Goal: Download file/media

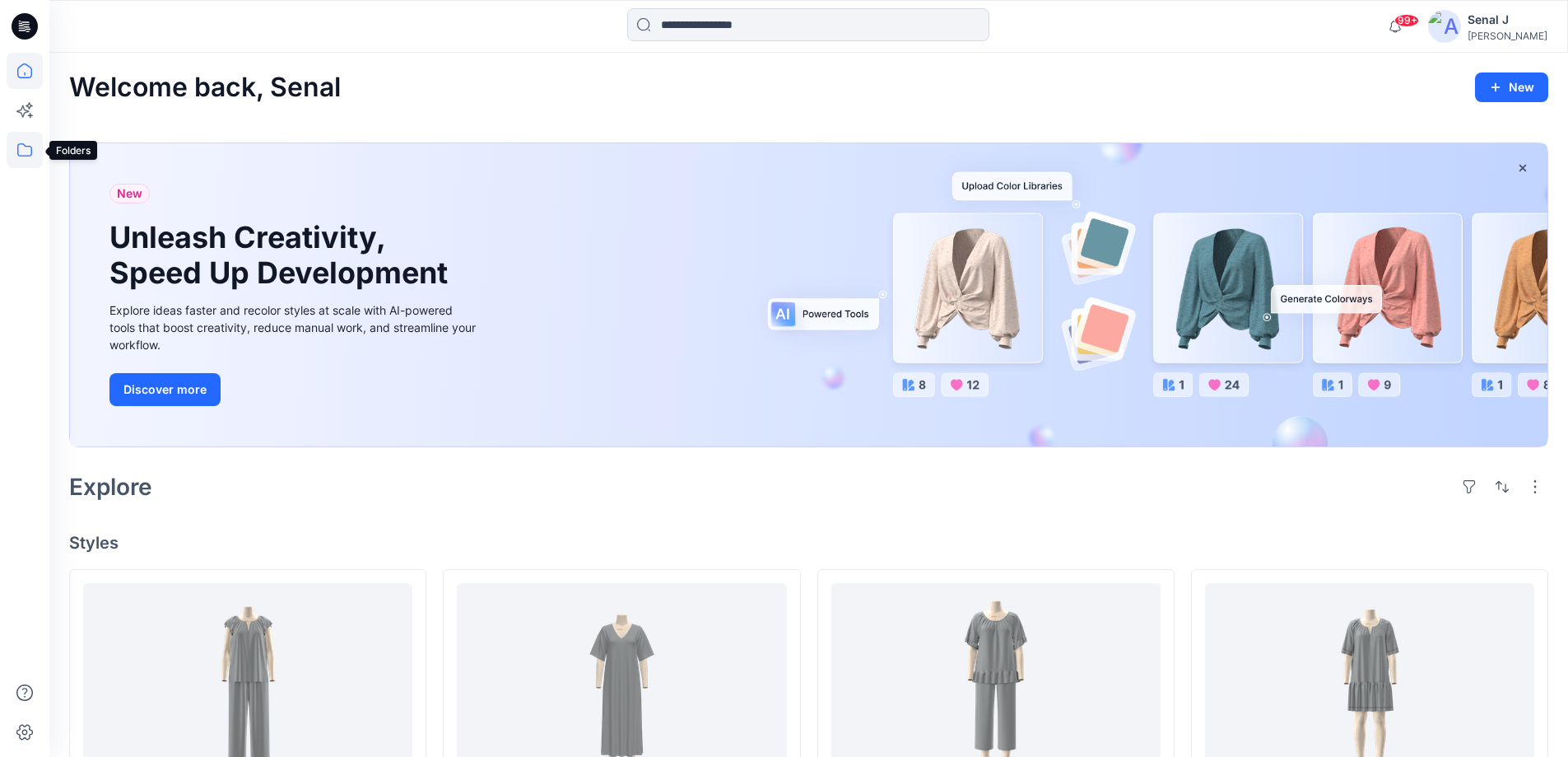
click at [29, 155] on icon at bounding box center [25, 150] width 37 height 37
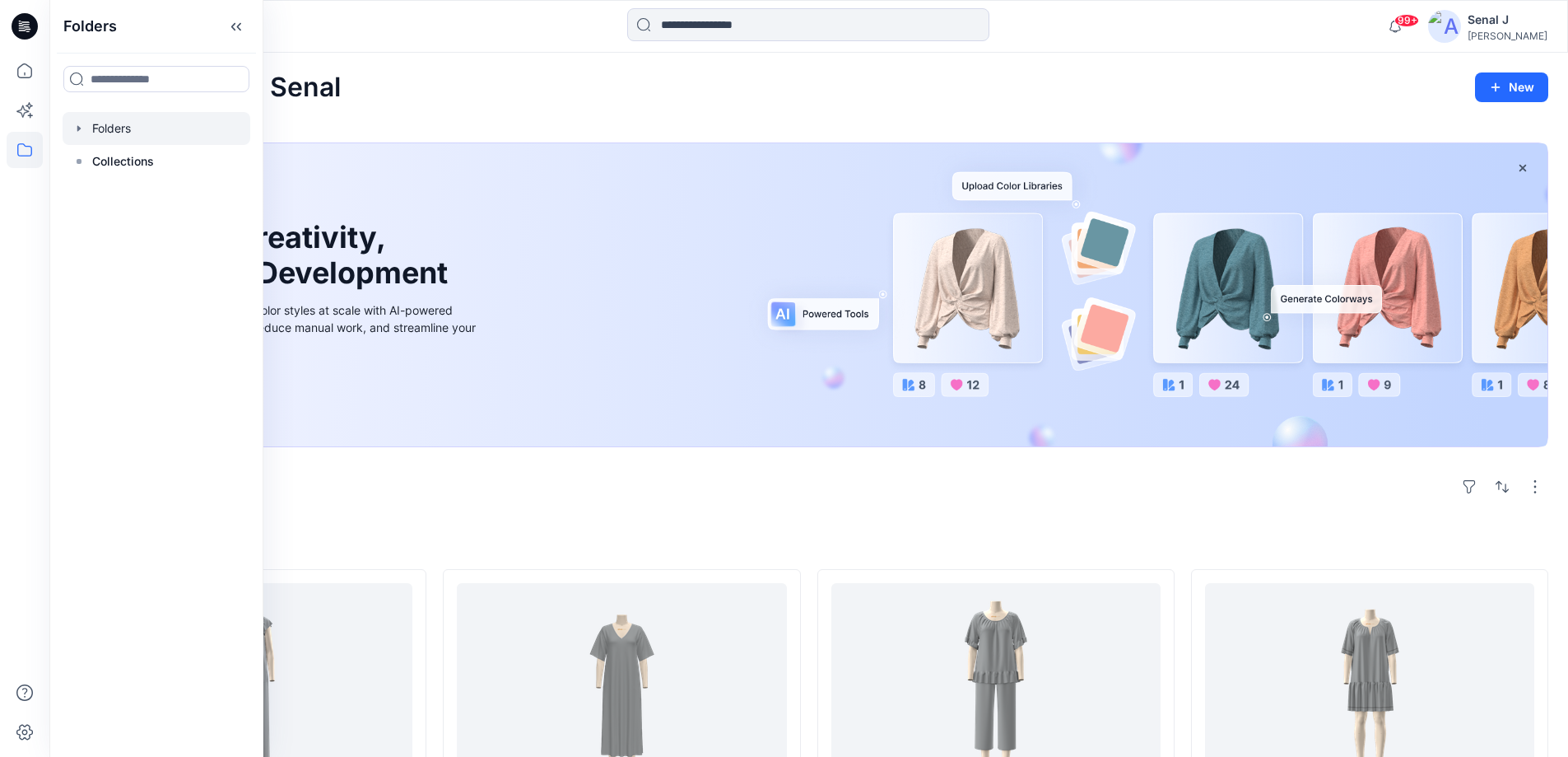
click at [134, 132] on div at bounding box center [156, 129] width 187 height 33
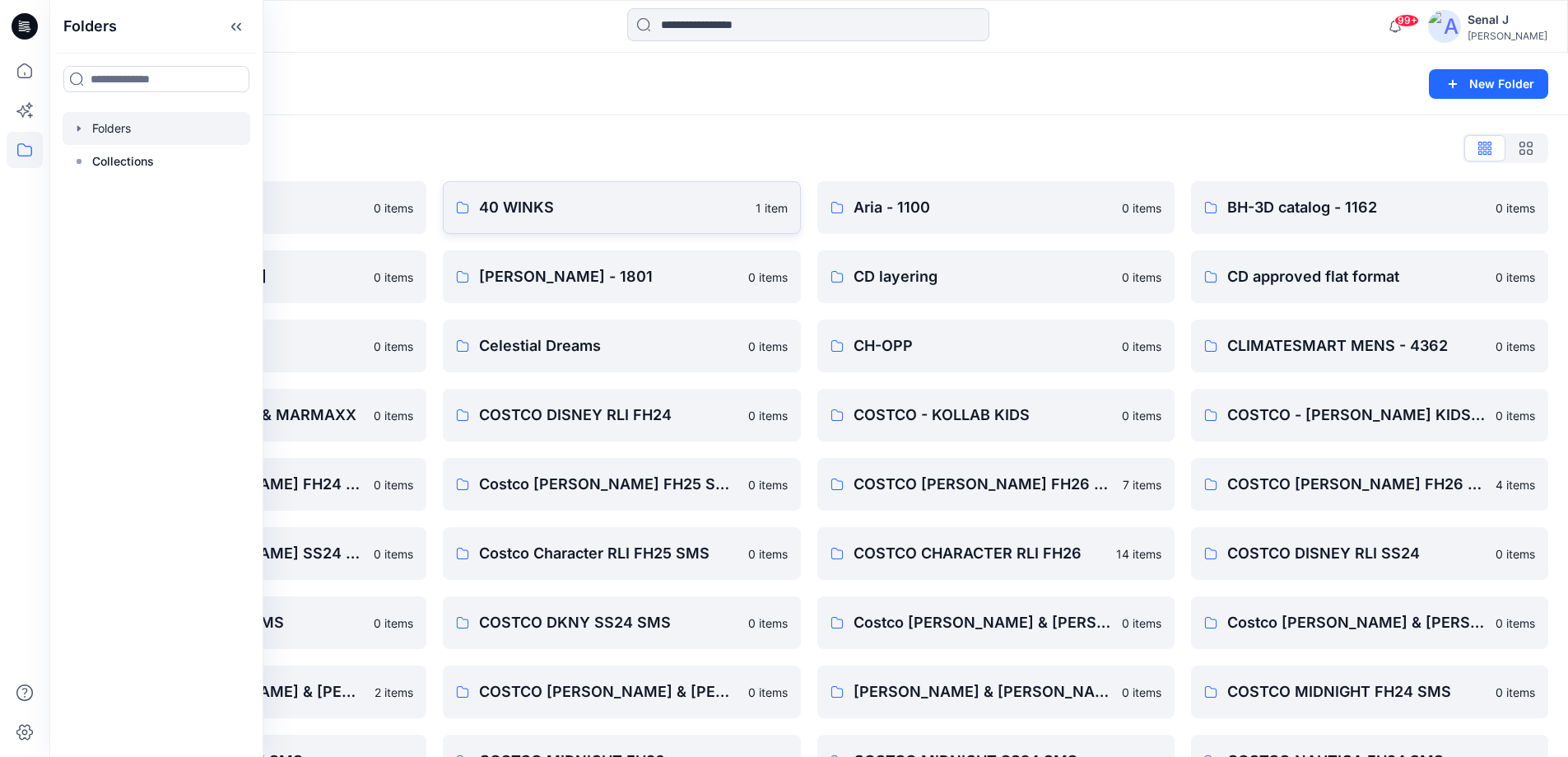
click at [561, 206] on p "40 WINKS" at bounding box center [612, 207] width 266 height 23
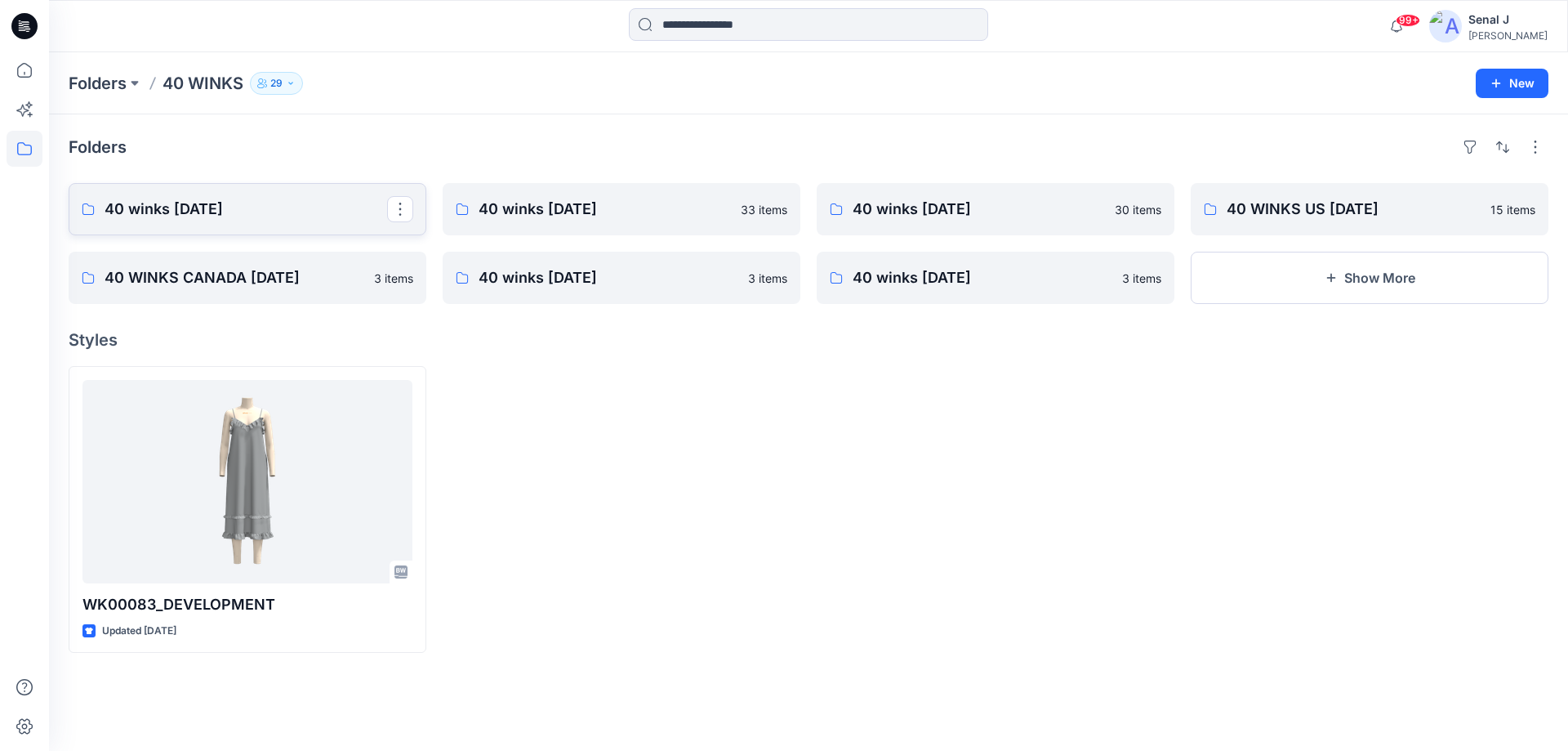
click at [150, 209] on p "40 winks [DATE]" at bounding box center [246, 209] width 283 height 23
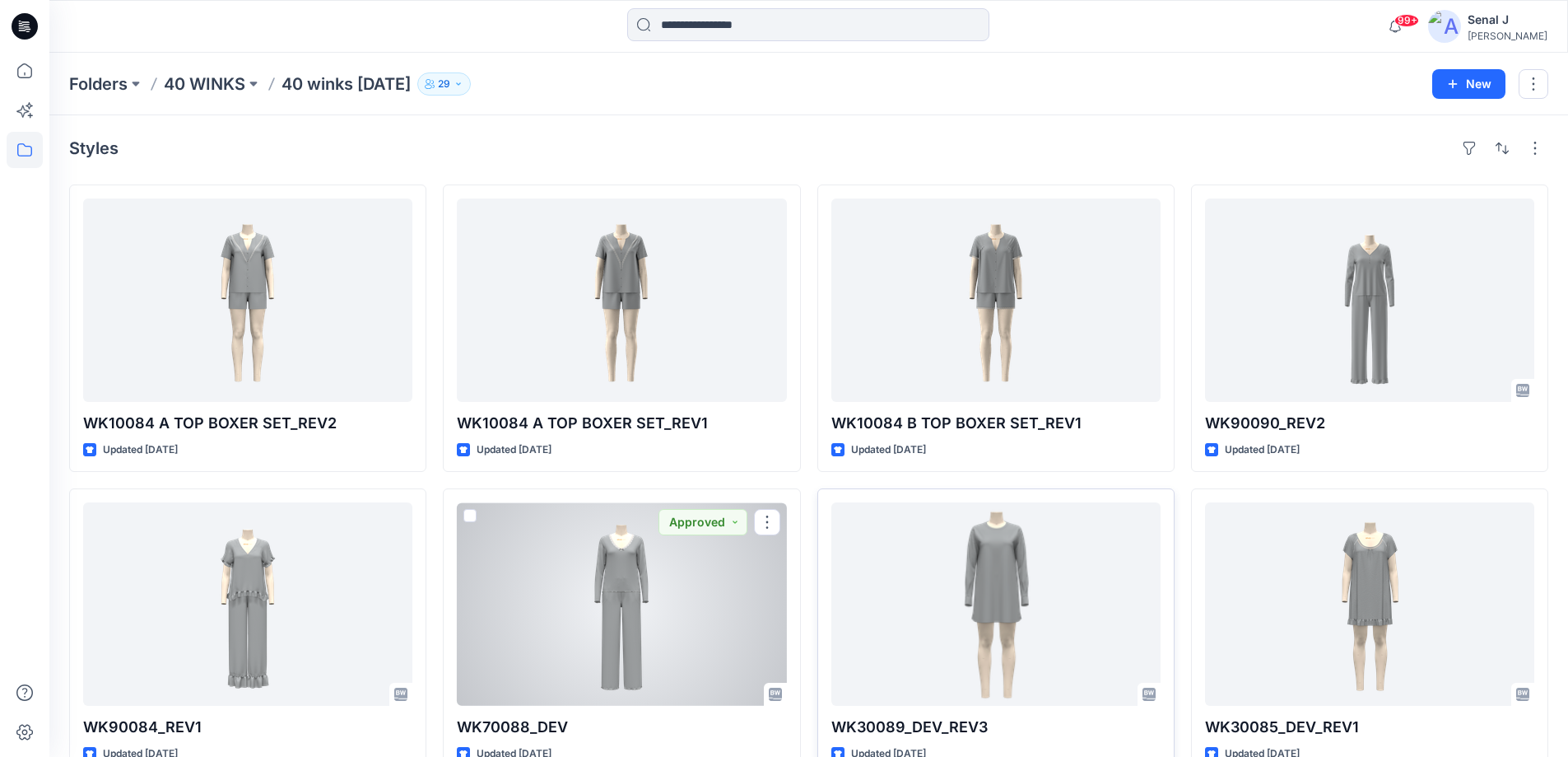
drag, startPoint x: 613, startPoint y: 604, endPoint x: 956, endPoint y: 566, distance: 345.1
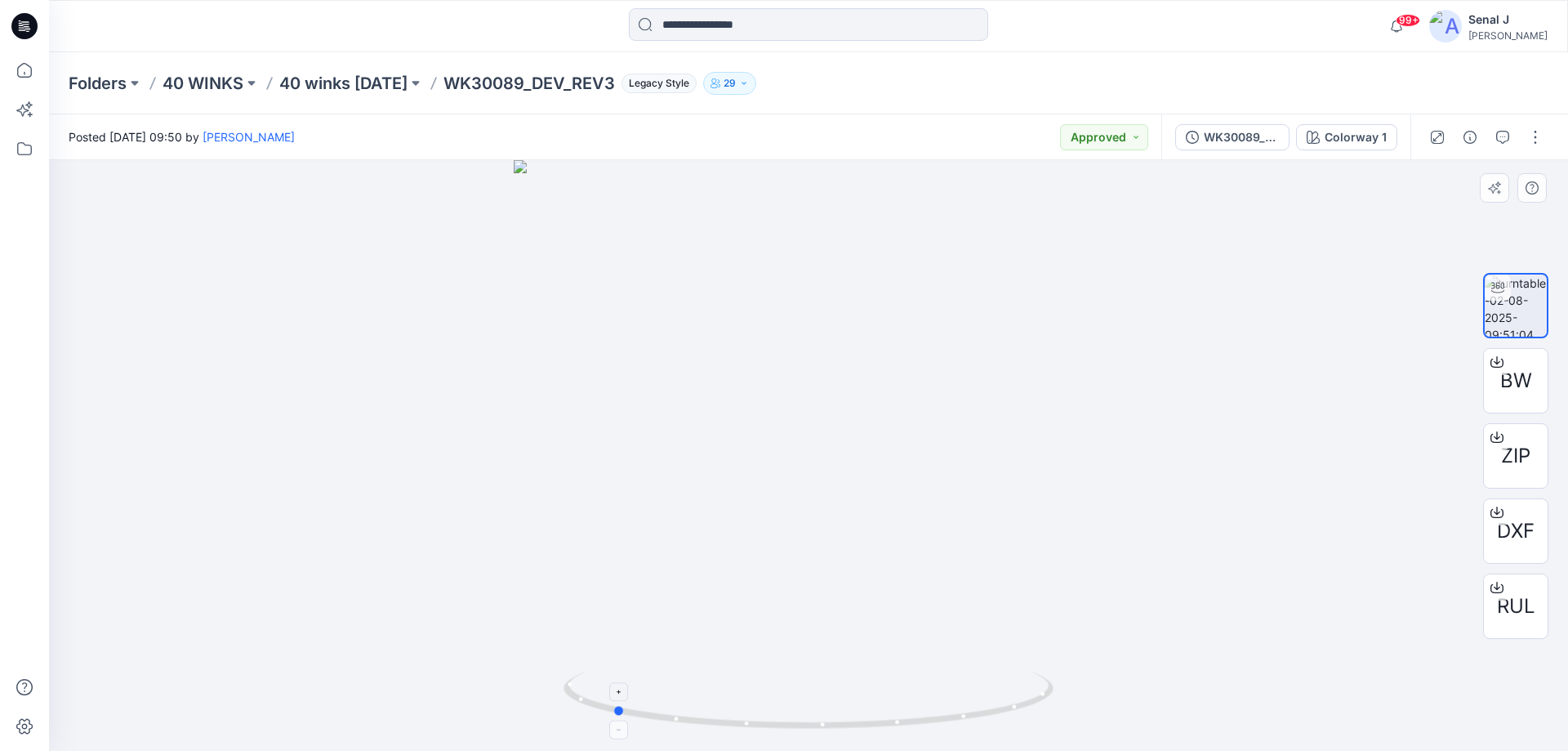
drag, startPoint x: 930, startPoint y: 723, endPoint x: 735, endPoint y: 717, distance: 195.1
click at [735, 717] on icon at bounding box center [810, 702] width 494 height 62
click at [1511, 377] on span "BW" at bounding box center [1516, 380] width 32 height 30
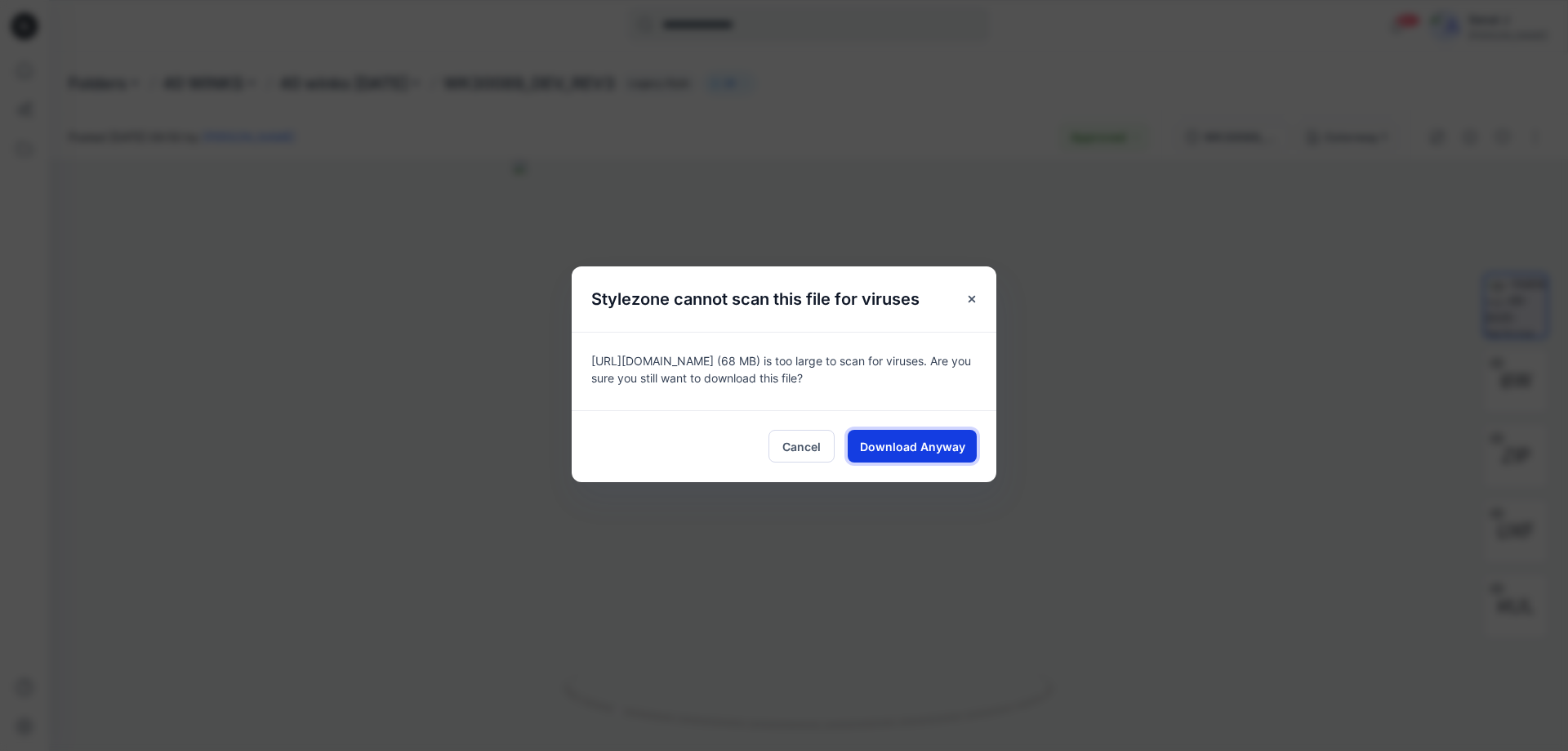
click at [899, 454] on span "Download Anyway" at bounding box center [912, 446] width 106 height 17
